Goal: Information Seeking & Learning: Learn about a topic

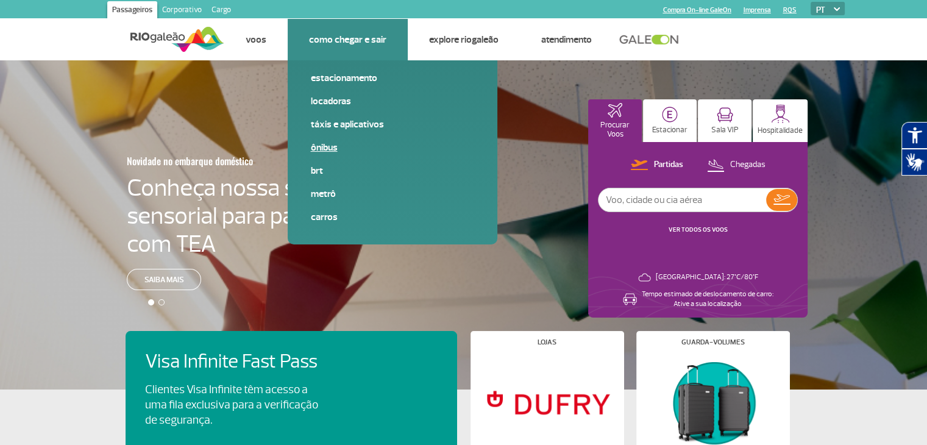
click at [322, 146] on link "Ônibus" at bounding box center [392, 147] width 163 height 13
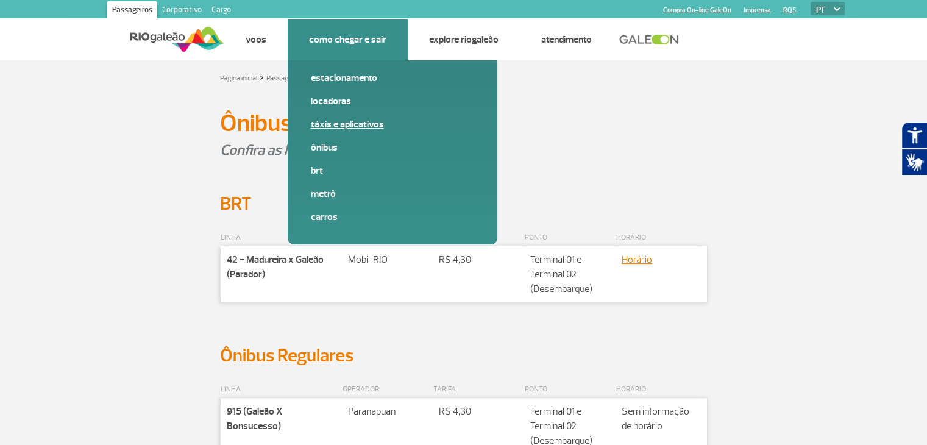
click at [338, 122] on link "Táxis e aplicativos" at bounding box center [392, 124] width 163 height 13
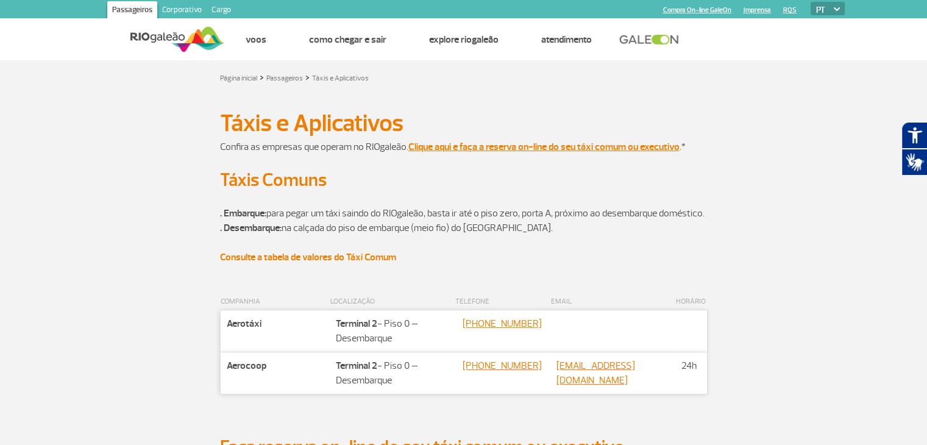
click at [309, 263] on strong "Consulte a tabela de valores do Táxi Comum" at bounding box center [308, 257] width 176 height 12
click at [637, 36] on link at bounding box center [652, 39] width 66 height 11
